Goal: Check status: Check status

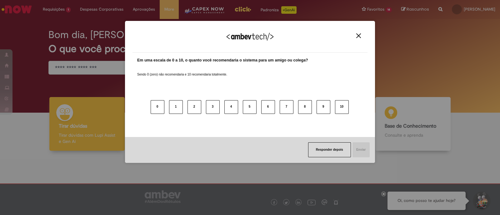
click at [359, 38] on img "Close" at bounding box center [358, 35] width 5 height 5
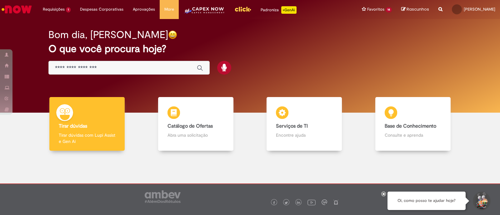
click at [205, 8] on img "Menu Cabeçalho" at bounding box center [204, 12] width 42 height 12
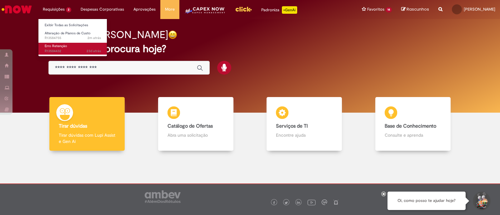
click at [61, 47] on span "Erro Retenção" at bounding box center [56, 46] width 22 height 5
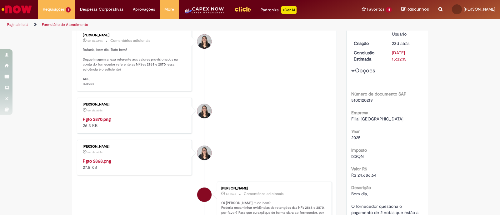
scroll to position [87, 0]
click at [131, 116] on img "Histórico de tíquete" at bounding box center [135, 116] width 104 height 0
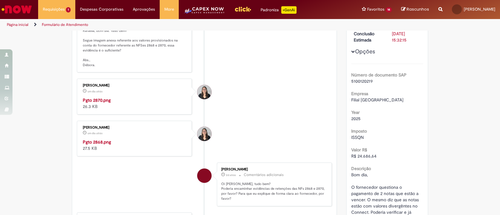
scroll to position [108, 0]
click at [130, 96] on img "Histórico de tíquete" at bounding box center [135, 96] width 104 height 0
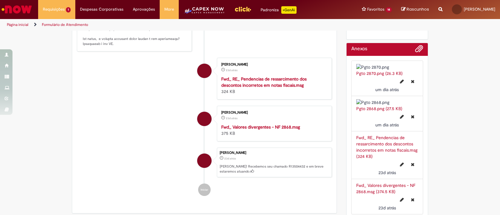
scroll to position [474, 0]
click at [377, 70] on img at bounding box center [387, 67] width 62 height 6
click at [205, 8] on img "Menu Cabeçalho" at bounding box center [204, 12] width 42 height 12
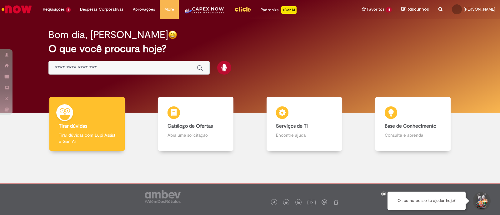
click at [200, 8] on body "Pular para o conteúdo da página Requisições 1 Exibir Todas as Solicitações Erro…" at bounding box center [250, 107] width 500 height 215
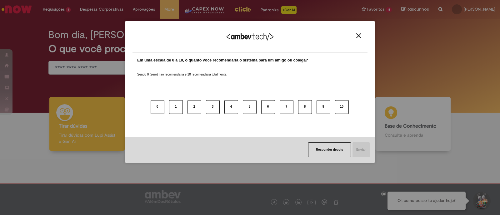
click at [359, 37] on img "Close" at bounding box center [358, 35] width 5 height 5
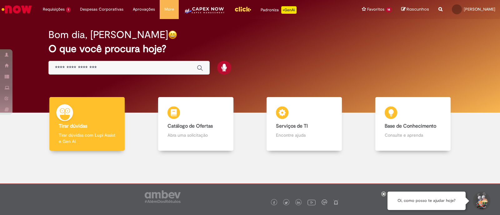
click at [200, 4] on link "Menu Cabeçalho" at bounding box center [204, 9] width 51 height 19
